Goal: Go to known website: Access a specific website the user already knows

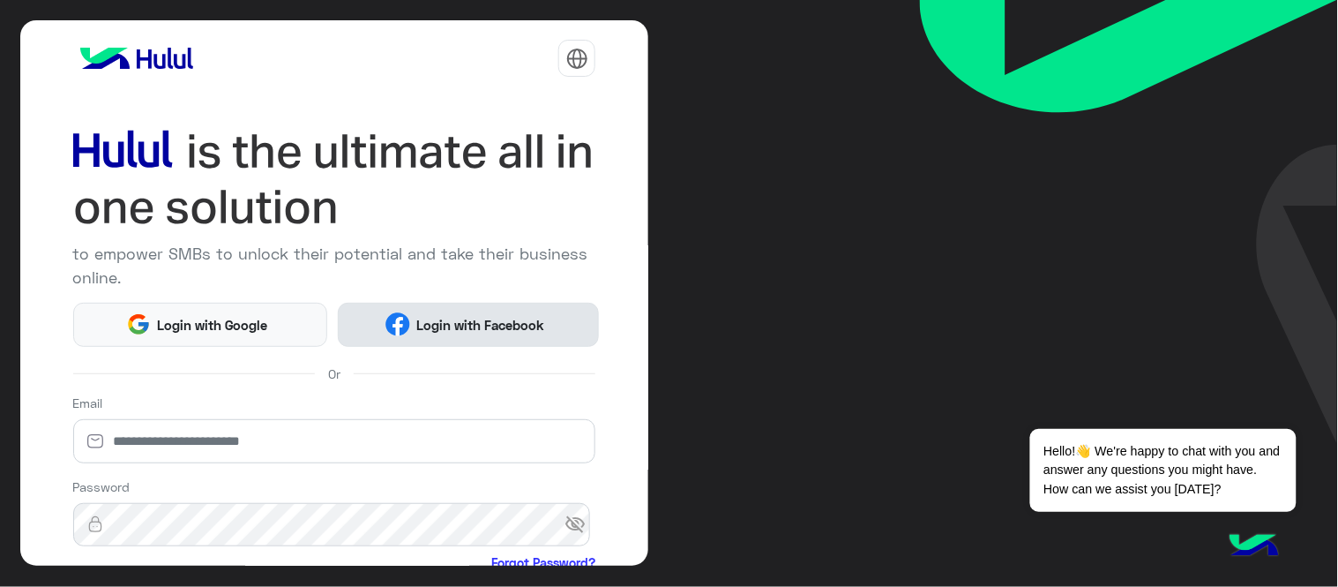
click at [445, 333] on span "Login with Facebook" at bounding box center [480, 325] width 141 height 20
